Goal: Task Accomplishment & Management: Complete application form

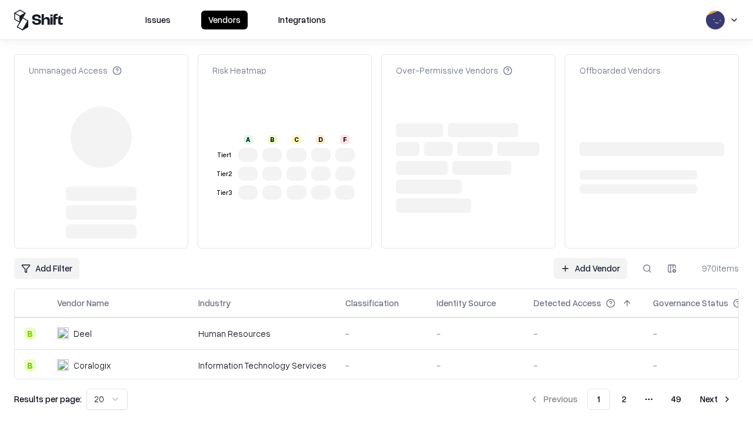
click at [590, 258] on link "Add Vendor" at bounding box center [591, 268] width 74 height 21
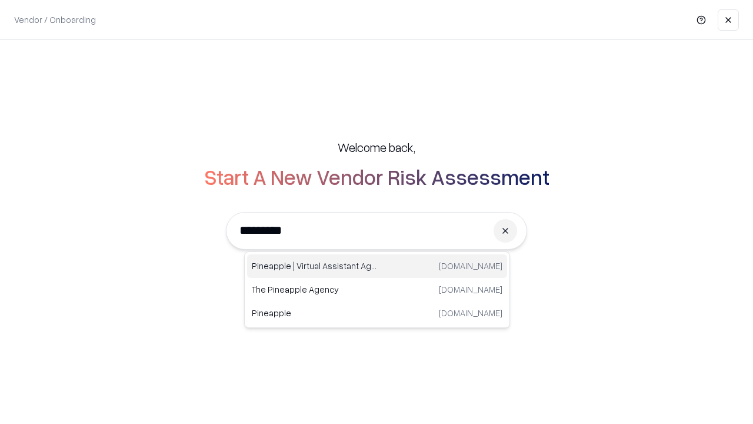
click at [377, 266] on div "Pineapple | Virtual Assistant Agency [DOMAIN_NAME]" at bounding box center [377, 266] width 260 height 24
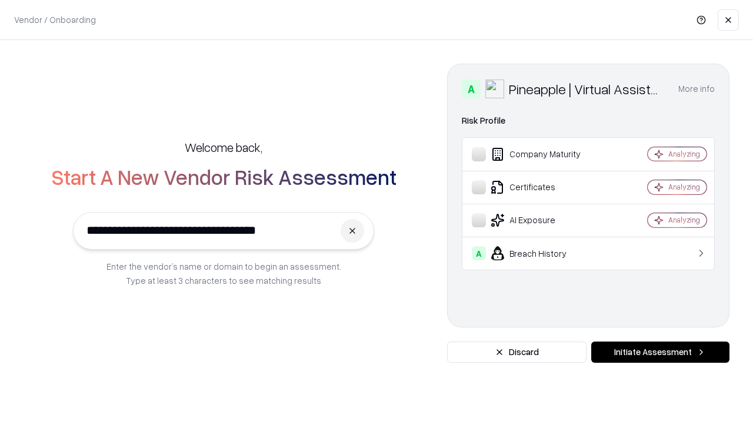
type input "**********"
click at [660, 352] on button "Initiate Assessment" at bounding box center [660, 351] width 138 height 21
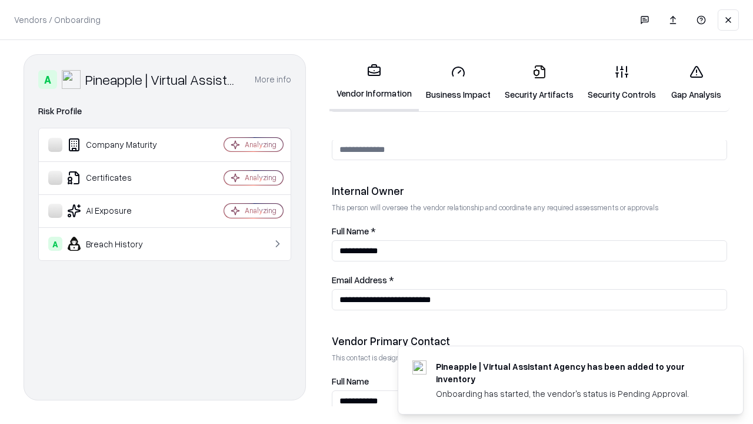
scroll to position [609, 0]
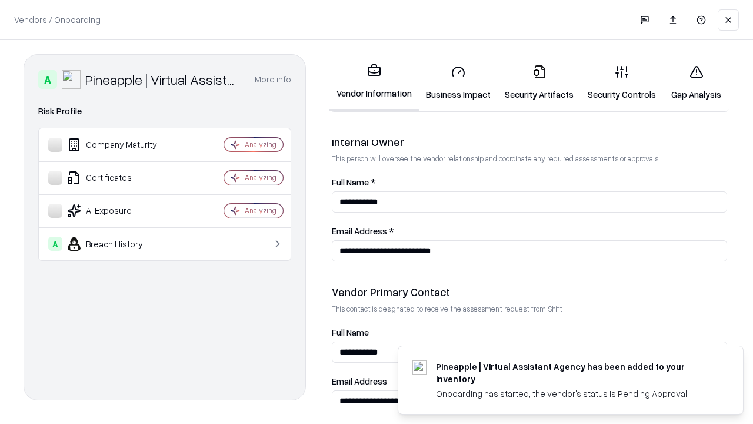
click at [539, 82] on link "Security Artifacts" at bounding box center [539, 82] width 83 height 55
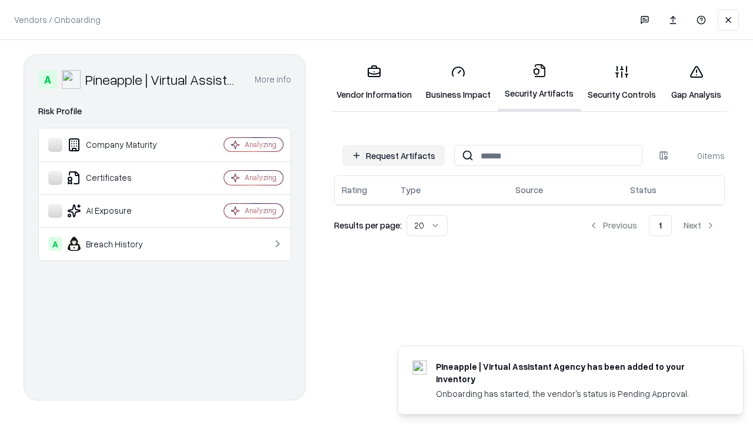
click at [394, 155] on button "Request Artifacts" at bounding box center [393, 155] width 102 height 21
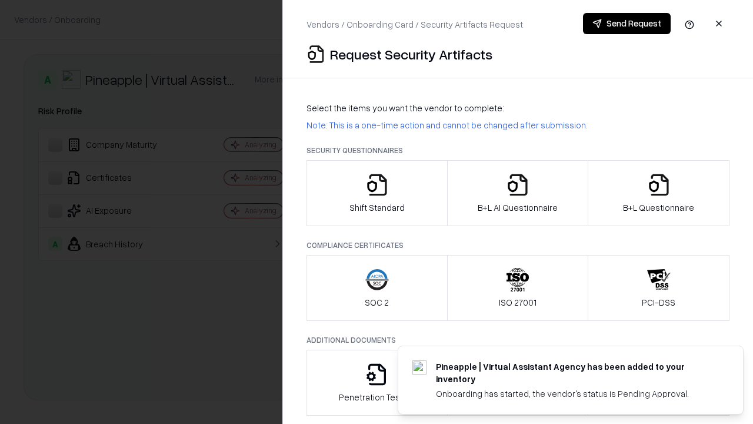
click at [658, 193] on icon "button" at bounding box center [659, 185] width 24 height 24
click at [517, 193] on icon "button" at bounding box center [518, 185] width 24 height 24
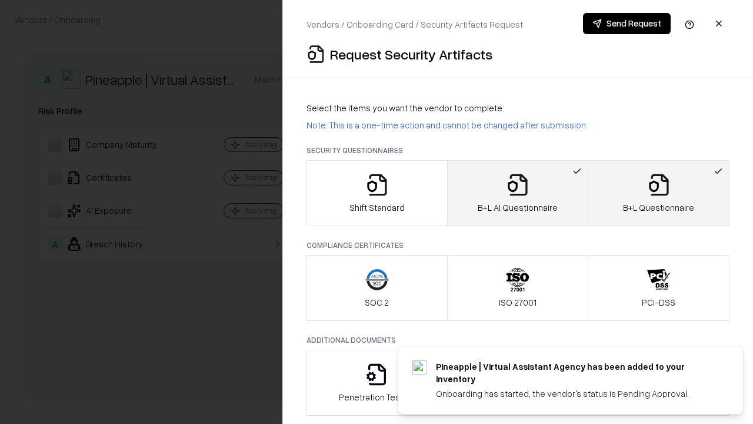
click at [627, 24] on button "Send Request" at bounding box center [627, 23] width 88 height 21
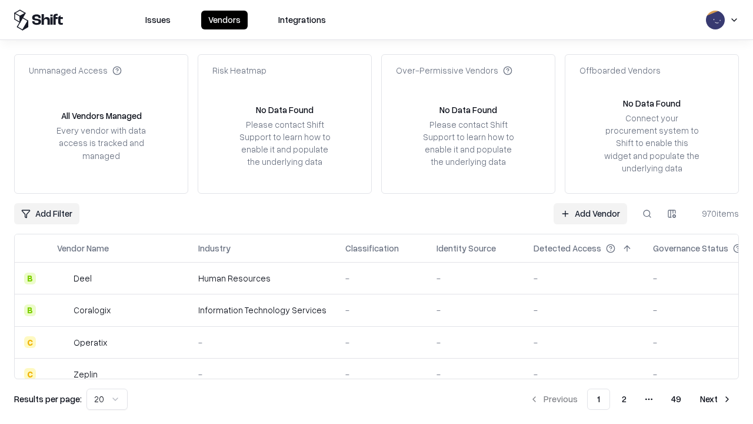
click at [647, 213] on button at bounding box center [647, 213] width 21 height 21
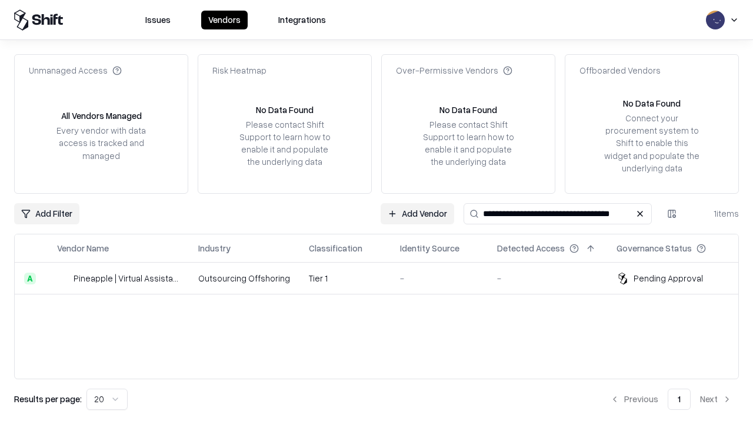
type input "**********"
click at [384, 278] on td "Tier 1" at bounding box center [344, 278] width 91 height 32
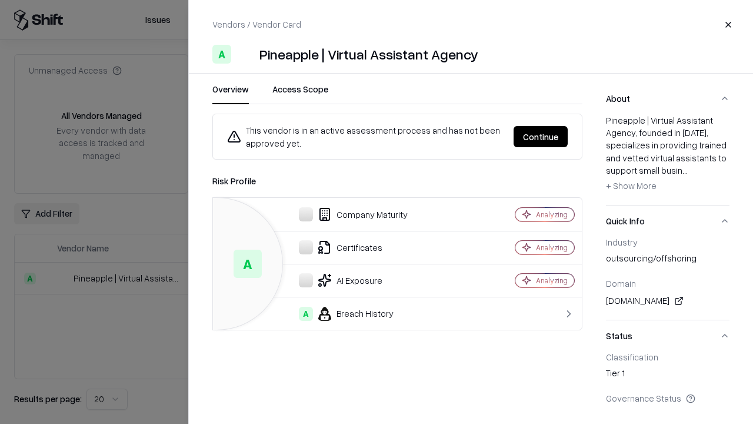
click at [541, 136] on button "Continue" at bounding box center [541, 136] width 54 height 21
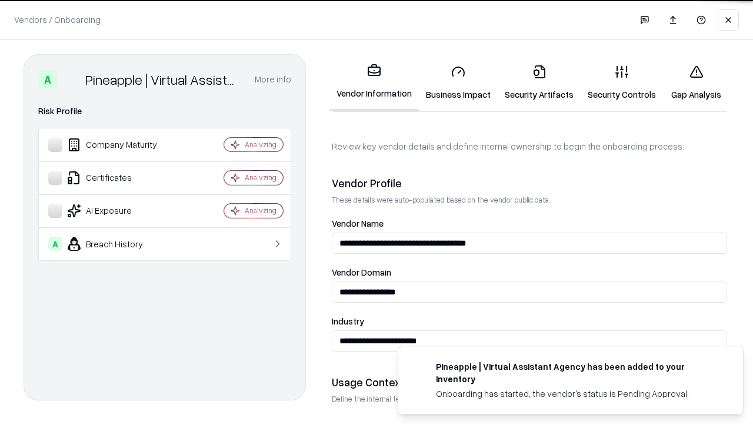
click at [539, 82] on link "Security Artifacts" at bounding box center [539, 82] width 83 height 55
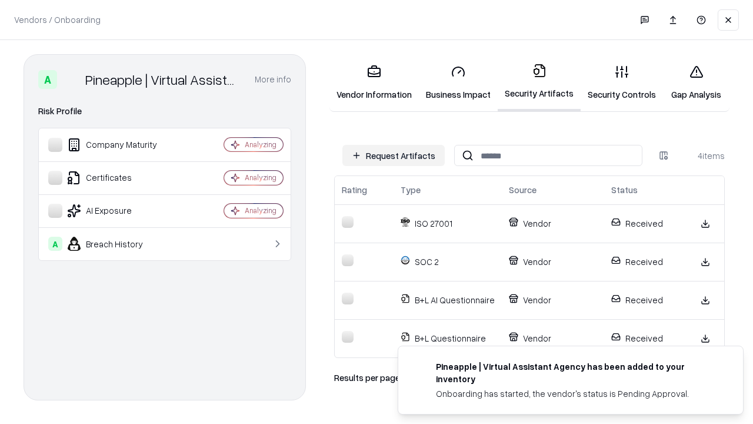
click at [696, 82] on link "Gap Analysis" at bounding box center [696, 82] width 66 height 55
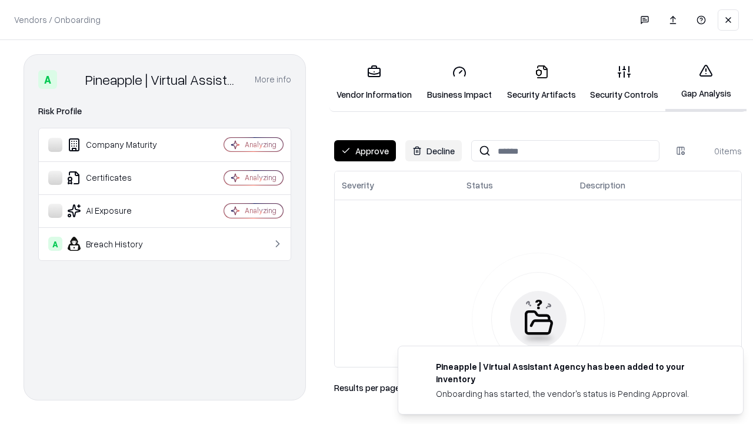
click at [365, 151] on button "Approve" at bounding box center [365, 150] width 62 height 21
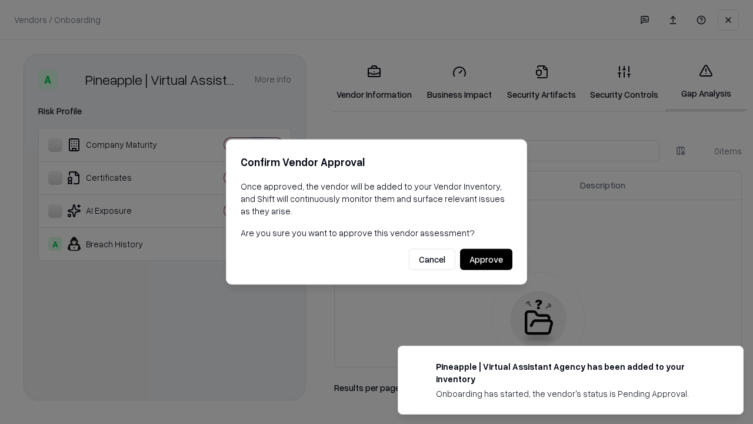
click at [486, 259] on button "Approve" at bounding box center [486, 259] width 52 height 21
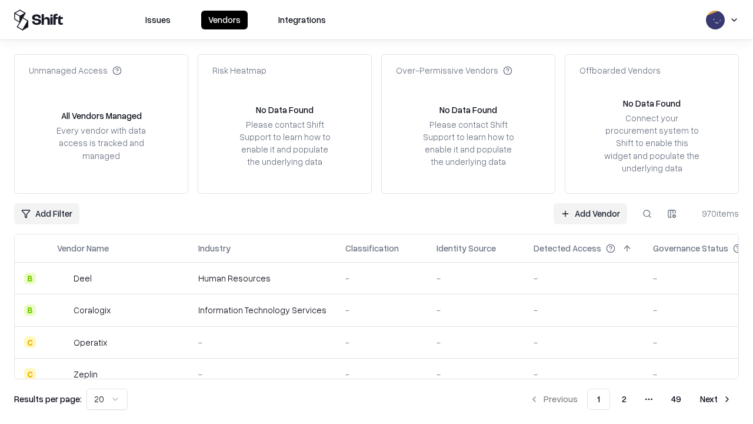
type input "**********"
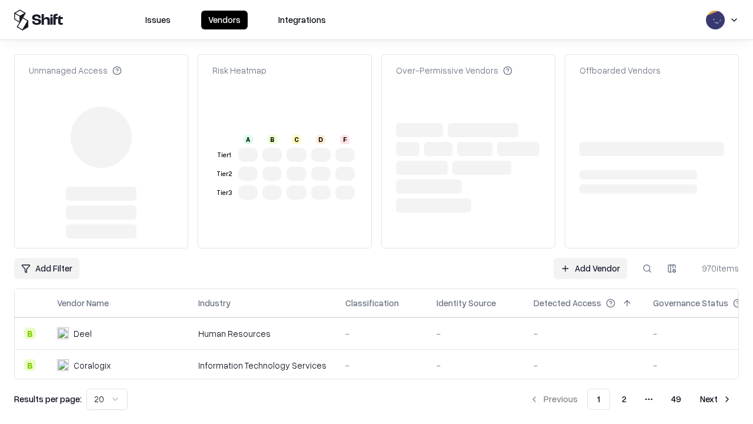
click at [590, 258] on link "Add Vendor" at bounding box center [591, 268] width 74 height 21
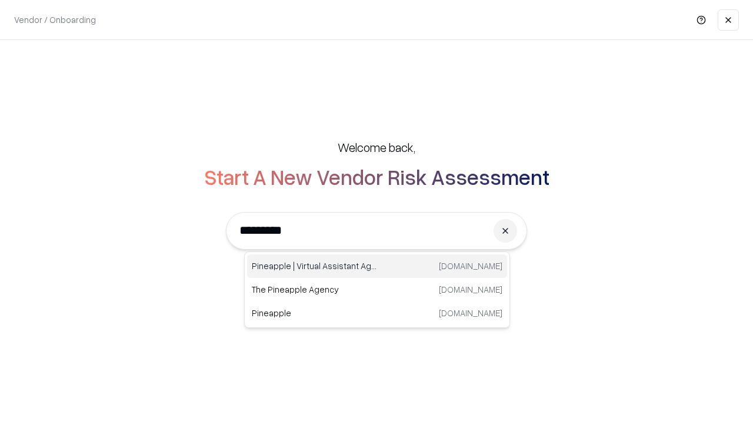
click at [377, 266] on div "Pineapple | Virtual Assistant Agency trypineapple.com" at bounding box center [377, 266] width 260 height 24
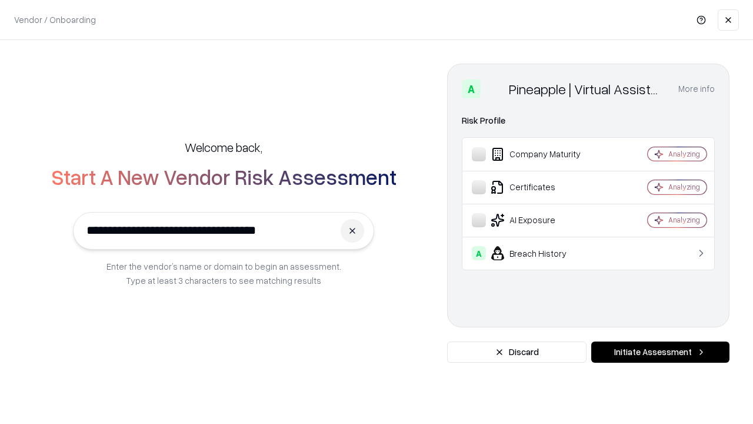
type input "**********"
click at [660, 352] on button "Initiate Assessment" at bounding box center [660, 351] width 138 height 21
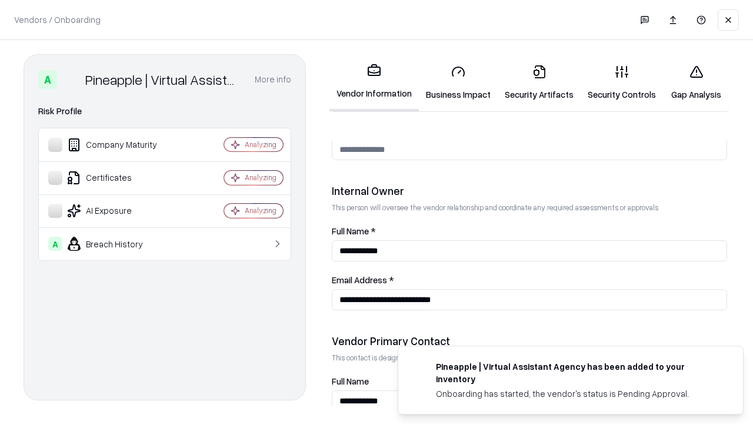
scroll to position [609, 0]
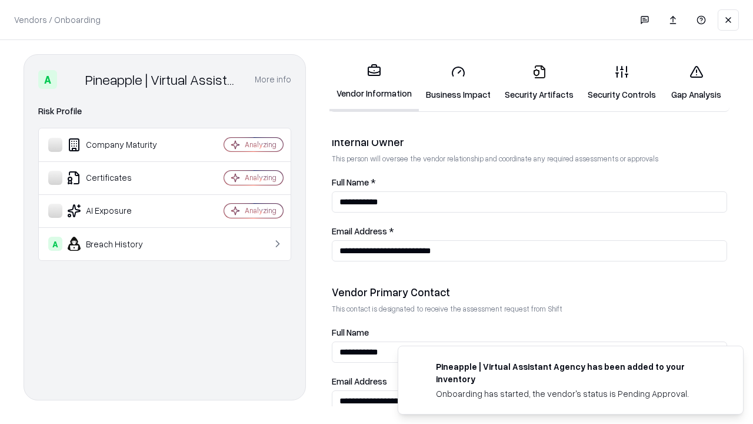
click at [696, 82] on link "Gap Analysis" at bounding box center [696, 82] width 66 height 55
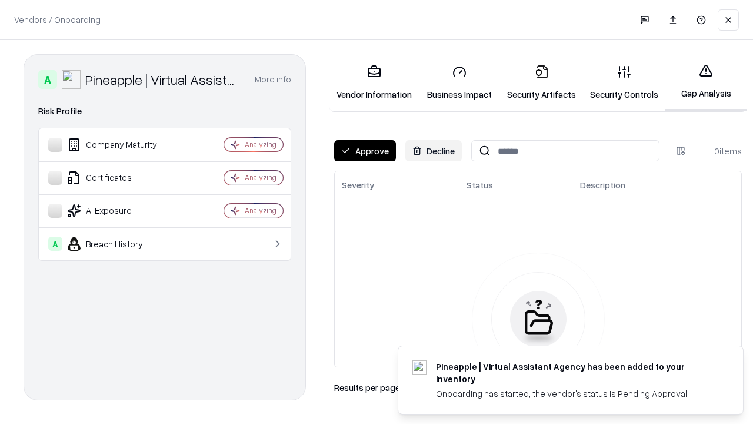
click at [365, 151] on button "Approve" at bounding box center [365, 150] width 62 height 21
